Goal: Book appointment/travel/reservation

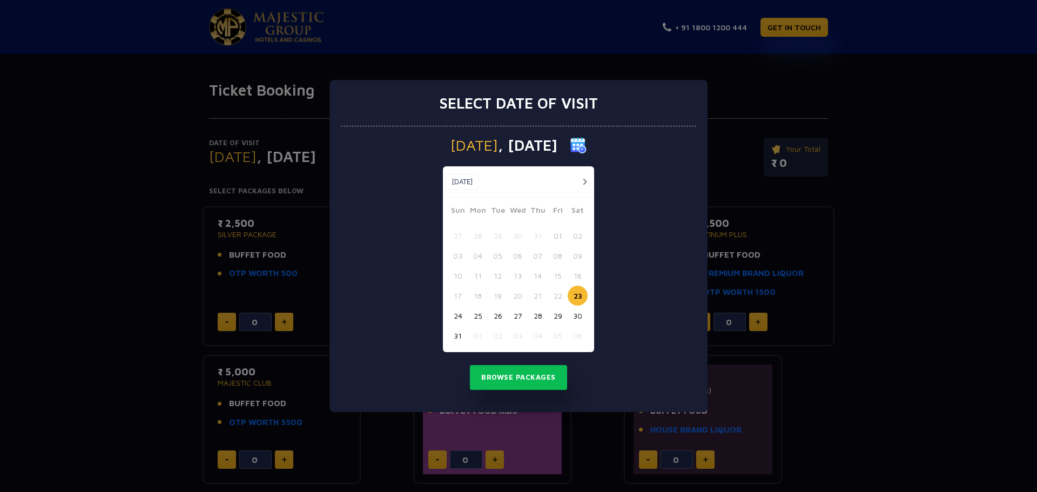
click at [576, 314] on button "30" at bounding box center [578, 316] width 20 height 20
click at [462, 331] on button "31" at bounding box center [458, 336] width 20 height 20
click at [578, 314] on button "30" at bounding box center [578, 316] width 20 height 20
click at [532, 377] on button "Browse Packages" at bounding box center [518, 377] width 97 height 25
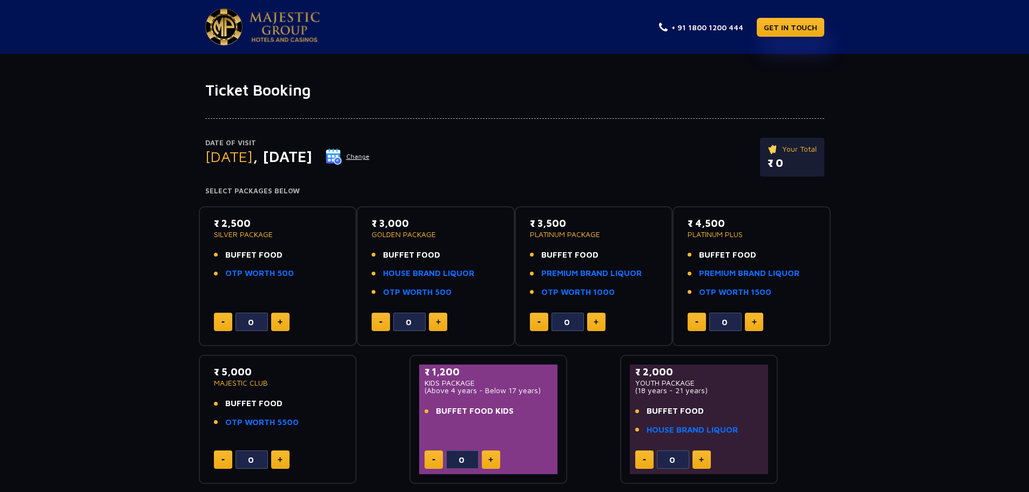
click at [790, 161] on p "₹ 0" at bounding box center [792, 163] width 49 height 16
click at [287, 28] on img at bounding box center [285, 27] width 70 height 30
click at [769, 27] on link "GET IN TOUCH" at bounding box center [791, 27] width 68 height 19
